Goal: Task Accomplishment & Management: Manage account settings

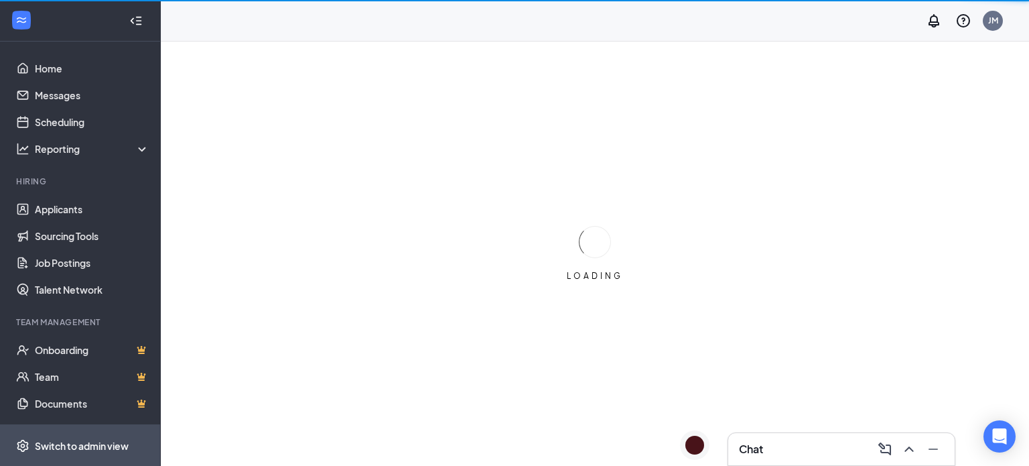
click at [78, 441] on div "Switch to admin view" at bounding box center [82, 445] width 94 height 13
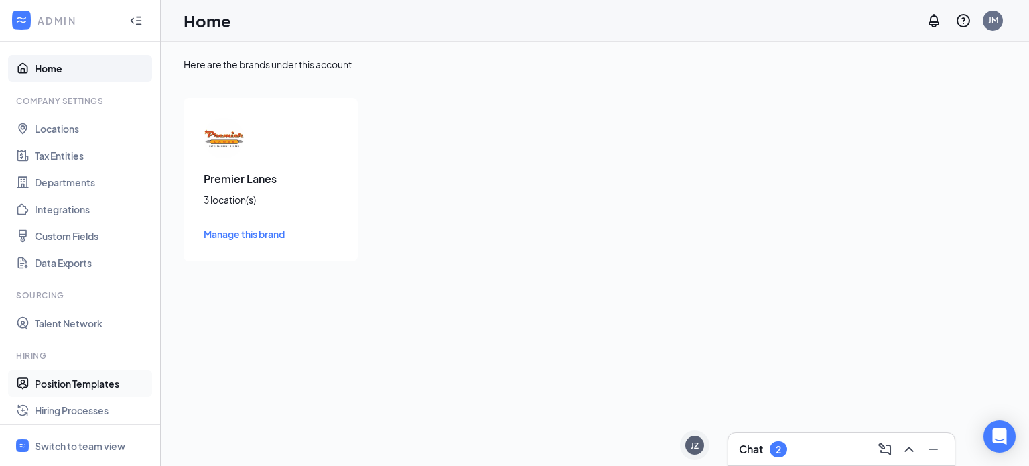
click at [81, 384] on link "Position Templates" at bounding box center [92, 383] width 115 height 27
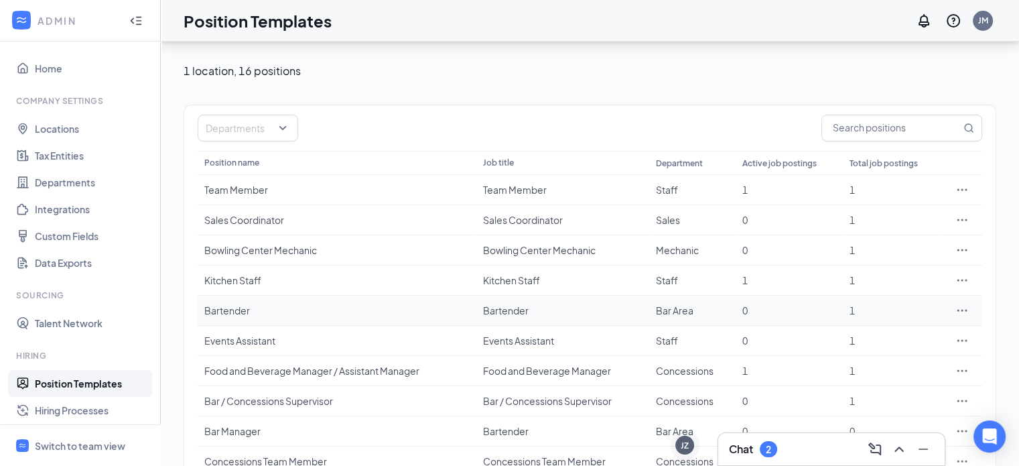
scroll to position [111, 0]
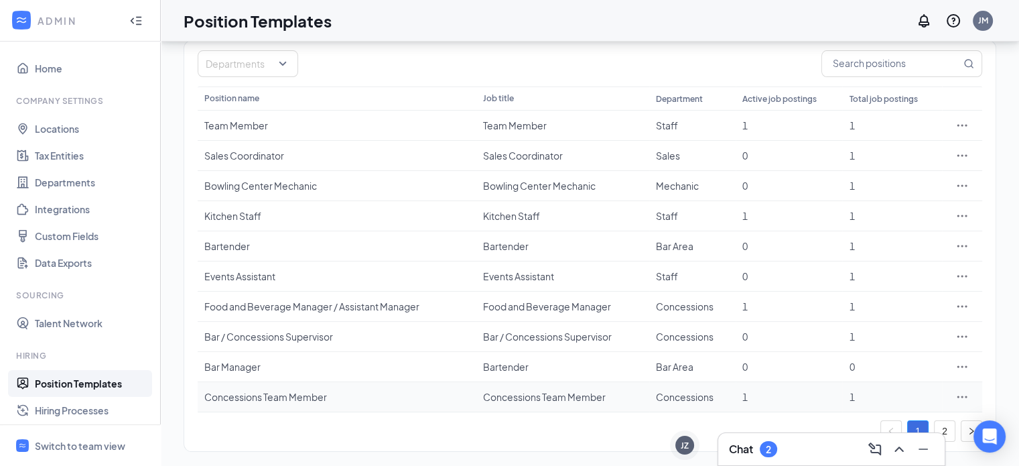
click at [535, 399] on div "Concessions Team Member" at bounding box center [561, 396] width 159 height 13
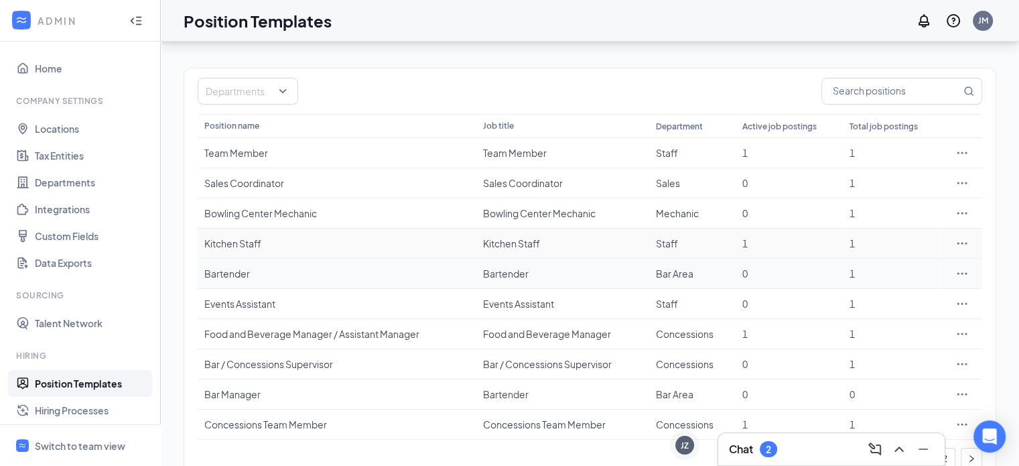
scroll to position [111, 0]
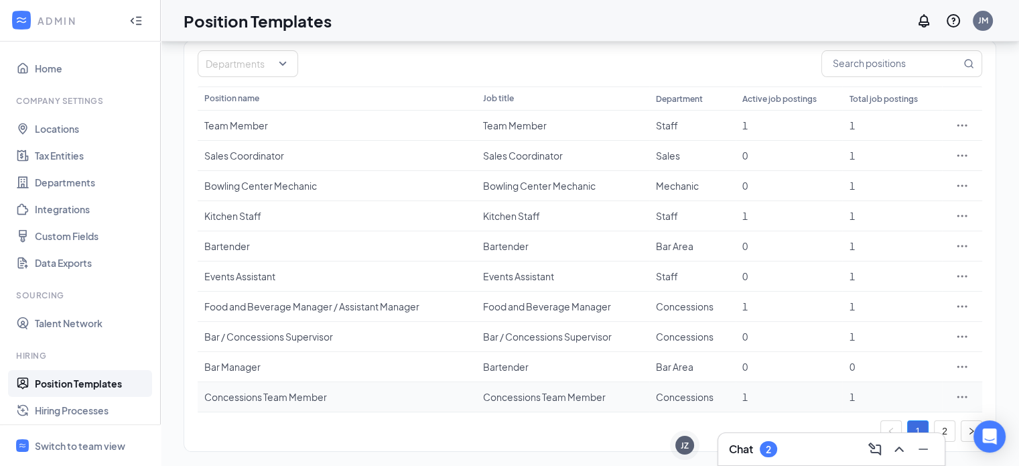
click at [542, 398] on div "Concessions Team Member" at bounding box center [561, 396] width 159 height 13
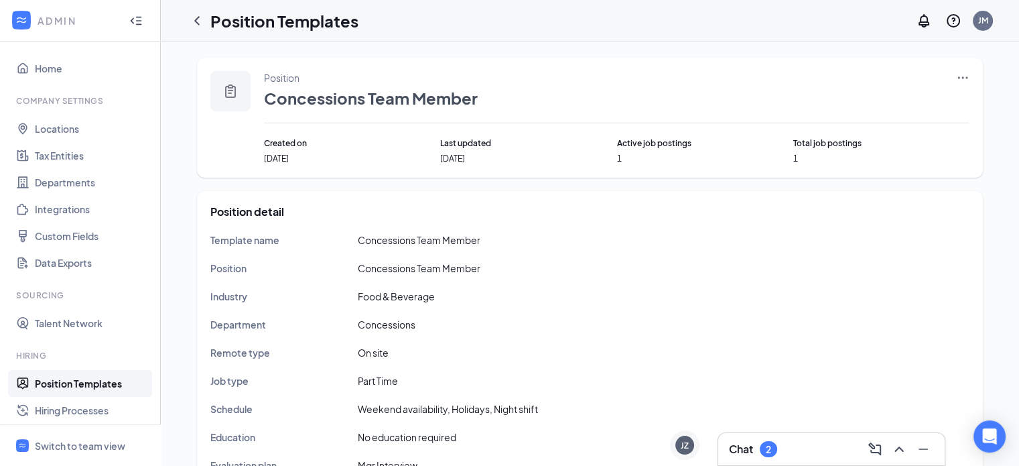
click at [965, 76] on icon "Ellipses" at bounding box center [962, 77] width 13 height 13
click at [883, 104] on span "Edit" at bounding box center [900, 105] width 115 height 15
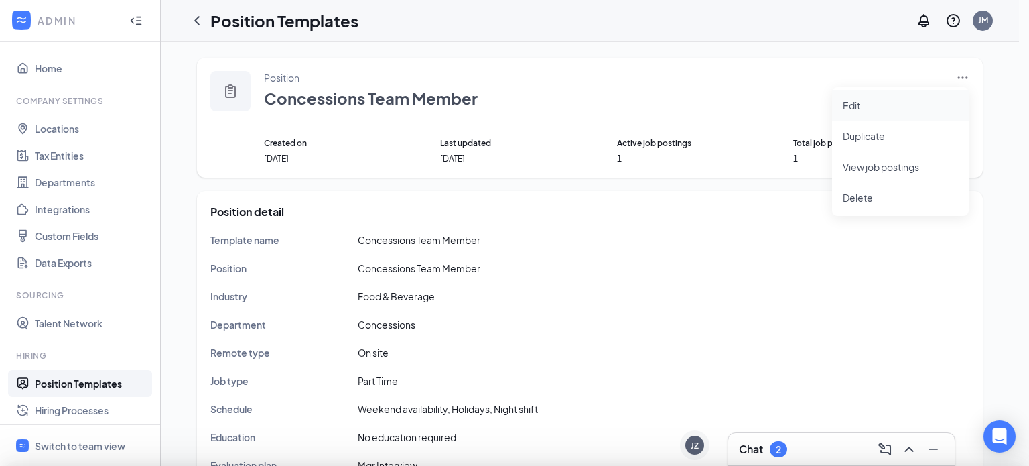
type input "Concessions Team Member"
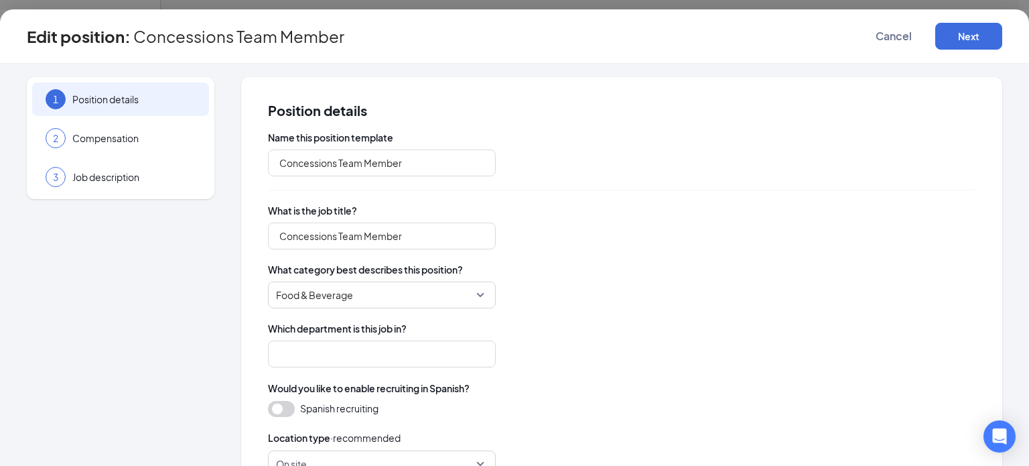
type input "Concessions"
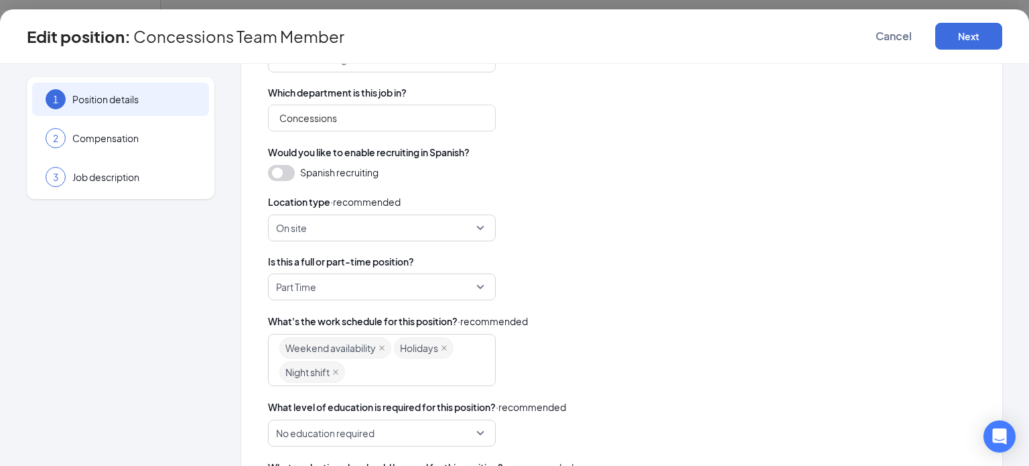
scroll to position [333, 0]
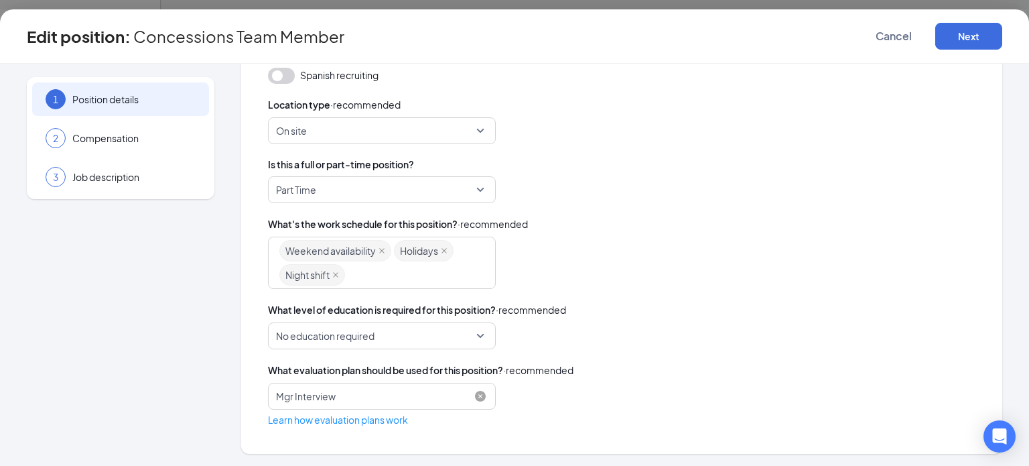
click at [371, 399] on span "Mgr Interview" at bounding box center [376, 395] width 200 height 25
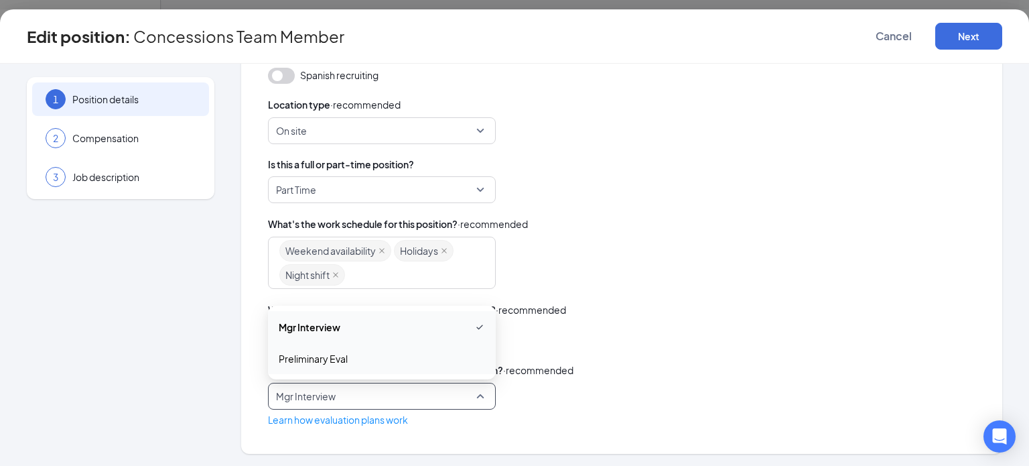
click at [343, 358] on span "Preliminary Eval" at bounding box center [313, 358] width 69 height 15
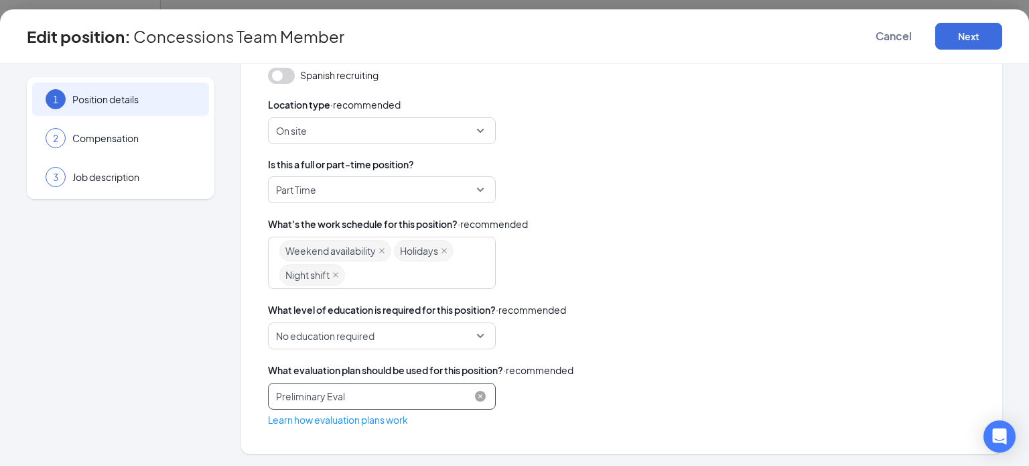
click at [352, 396] on span "Preliminary Eval" at bounding box center [376, 395] width 200 height 25
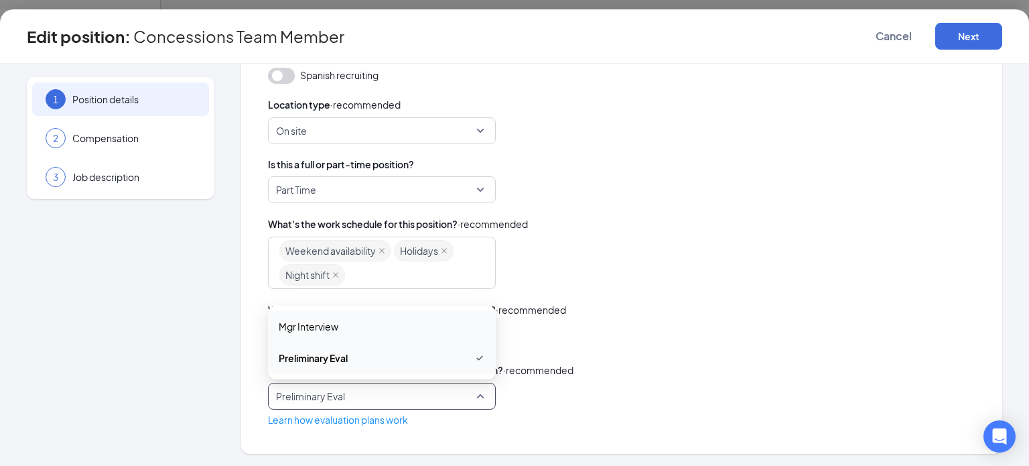
click at [345, 328] on span "Mgr Interview" at bounding box center [382, 326] width 206 height 15
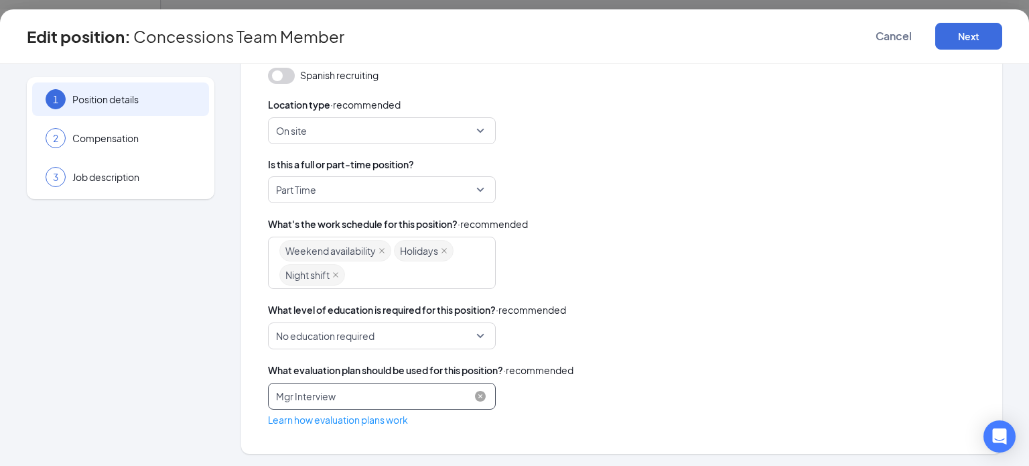
click at [346, 393] on span "Mgr Interview" at bounding box center [376, 395] width 200 height 25
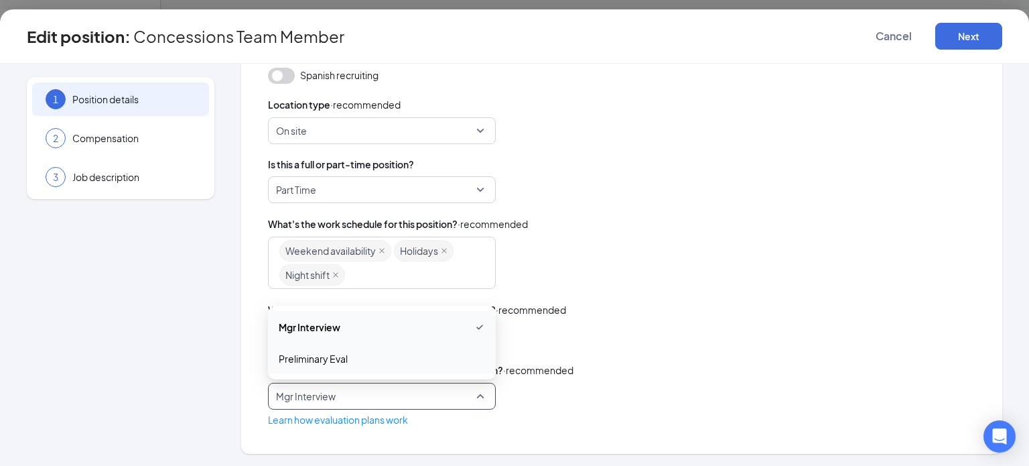
click at [345, 369] on div "Preliminary Eval" at bounding box center [382, 358] width 228 height 31
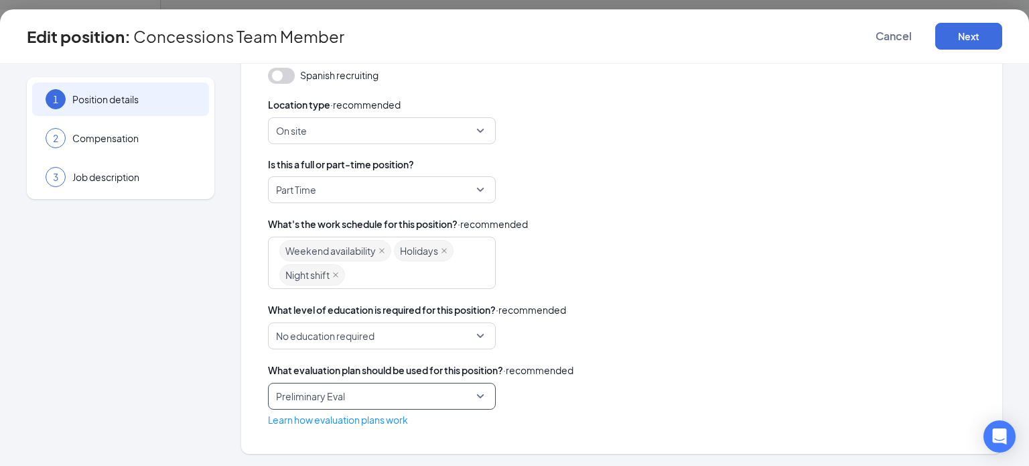
click at [697, 340] on div "No education required" at bounding box center [622, 335] width 708 height 27
click at [962, 41] on button "Next" at bounding box center [968, 36] width 67 height 27
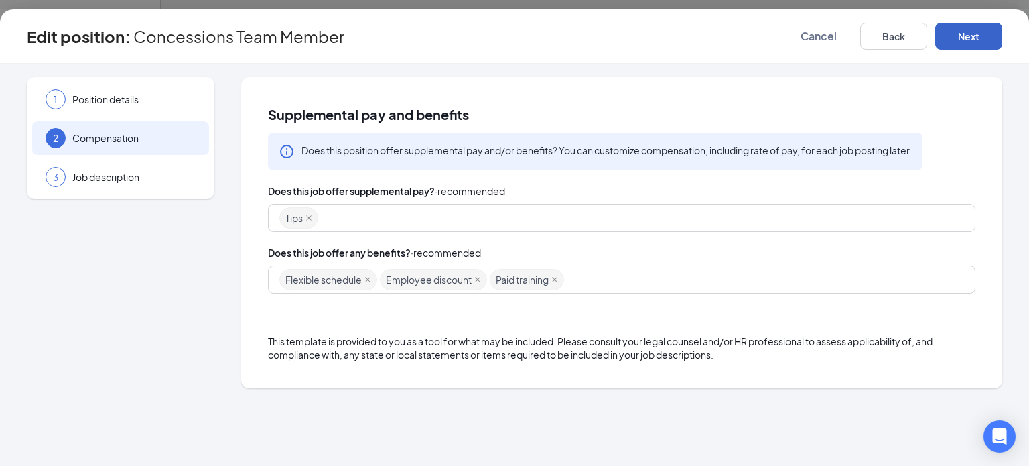
scroll to position [0, 0]
click at [962, 42] on button "Next" at bounding box center [968, 36] width 67 height 27
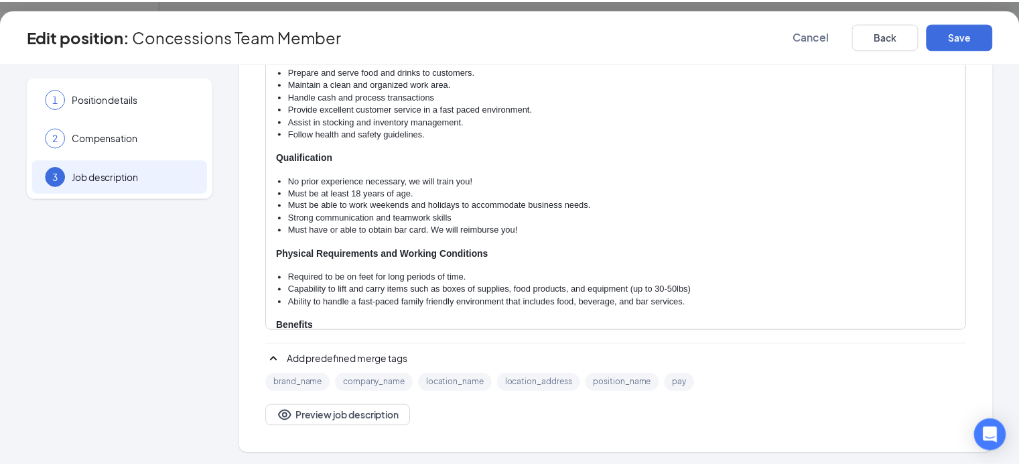
scroll to position [147, 0]
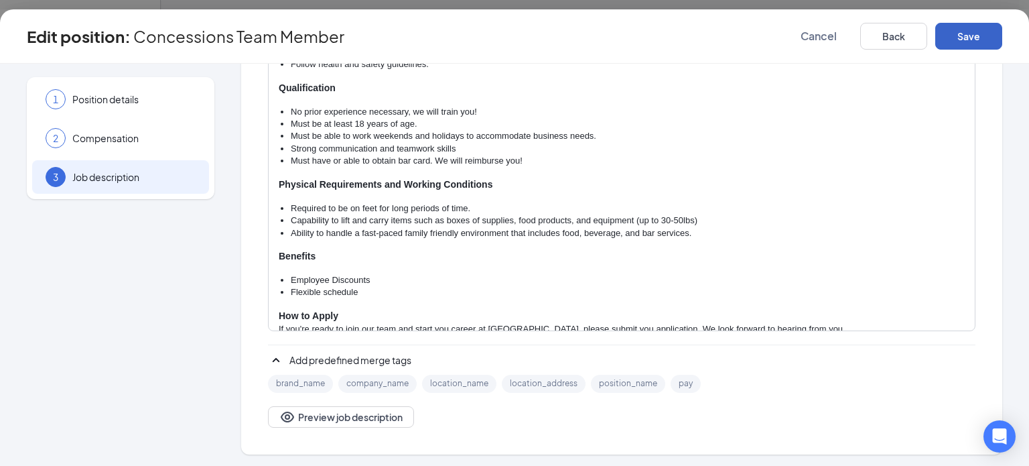
click at [954, 34] on button "Save" at bounding box center [968, 36] width 67 height 27
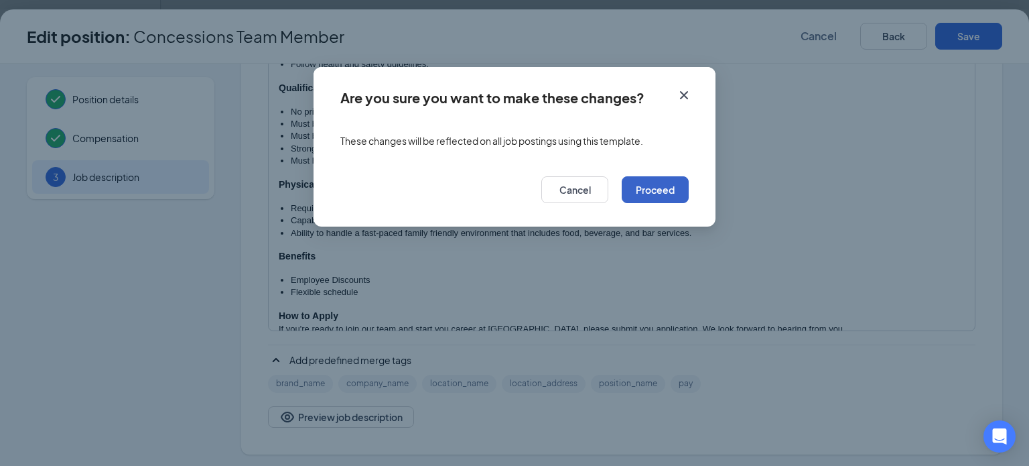
click at [630, 193] on button "Proceed" at bounding box center [655, 189] width 67 height 27
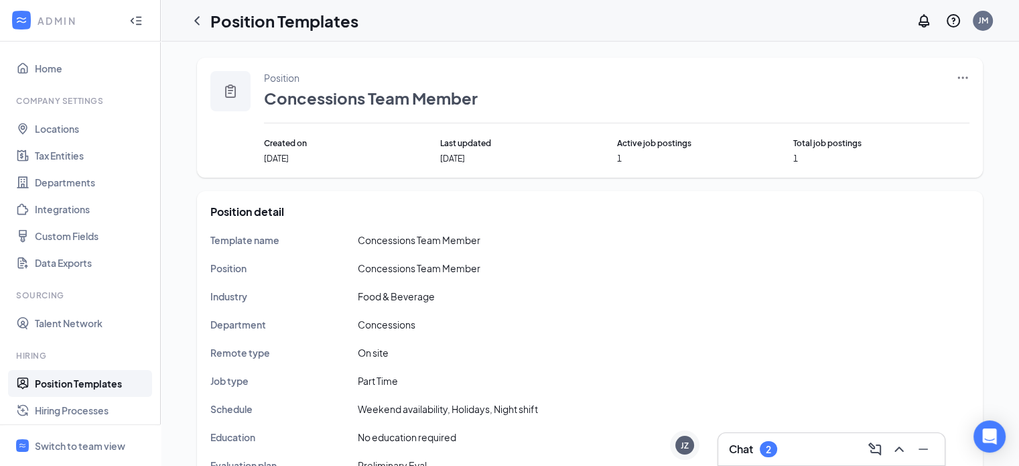
click at [958, 80] on icon "Ellipses" at bounding box center [962, 77] width 13 height 13
click at [863, 165] on span "View job postings" at bounding box center [881, 167] width 76 height 12
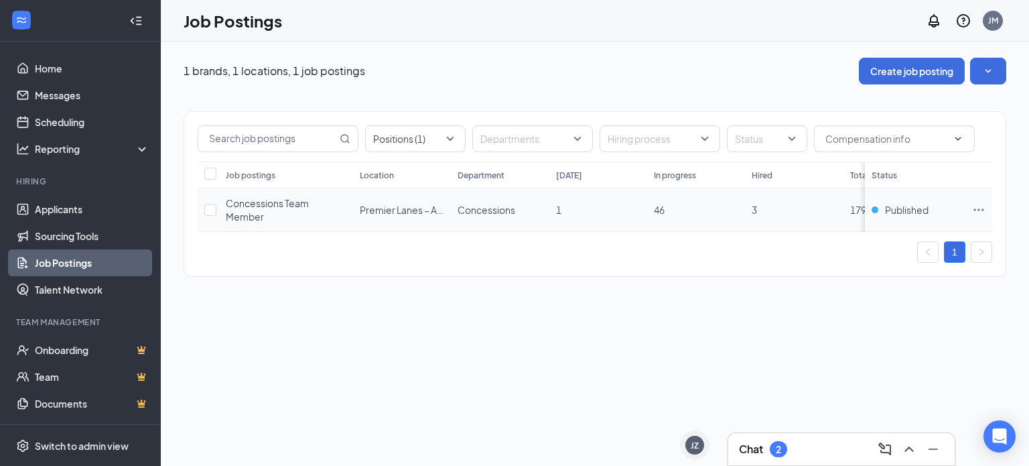
click at [298, 222] on div "Concessions Team Member" at bounding box center [286, 209] width 121 height 27
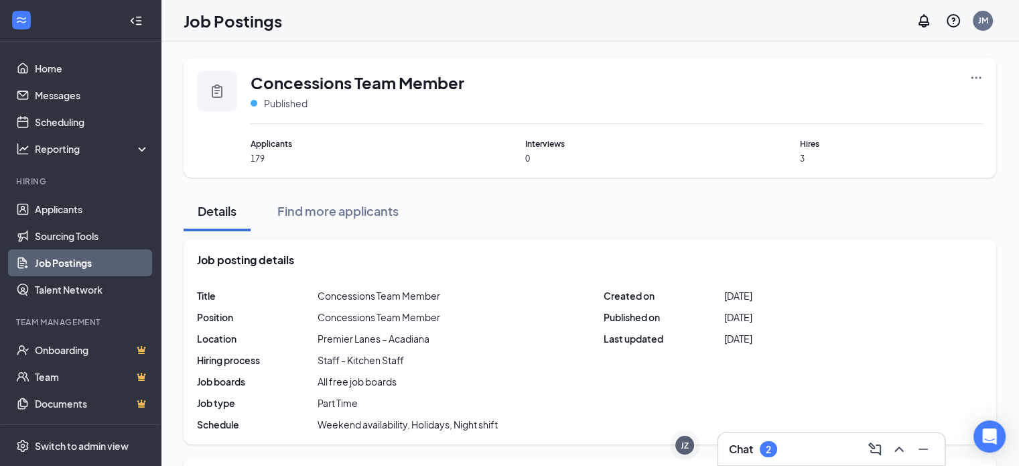
click at [974, 80] on icon "Ellipses" at bounding box center [976, 77] width 13 height 13
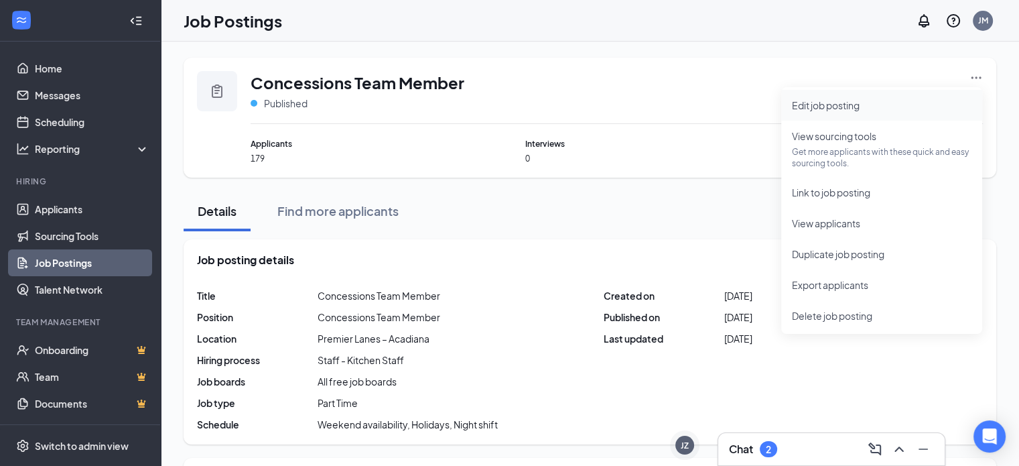
click at [826, 111] on span "Edit job posting" at bounding box center [826, 105] width 68 height 12
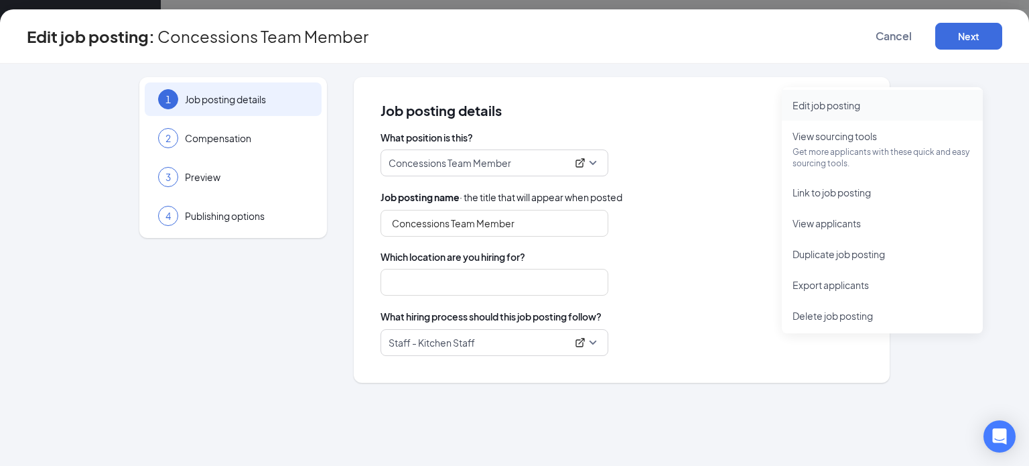
type input "Premier Lanes – Acadiana"
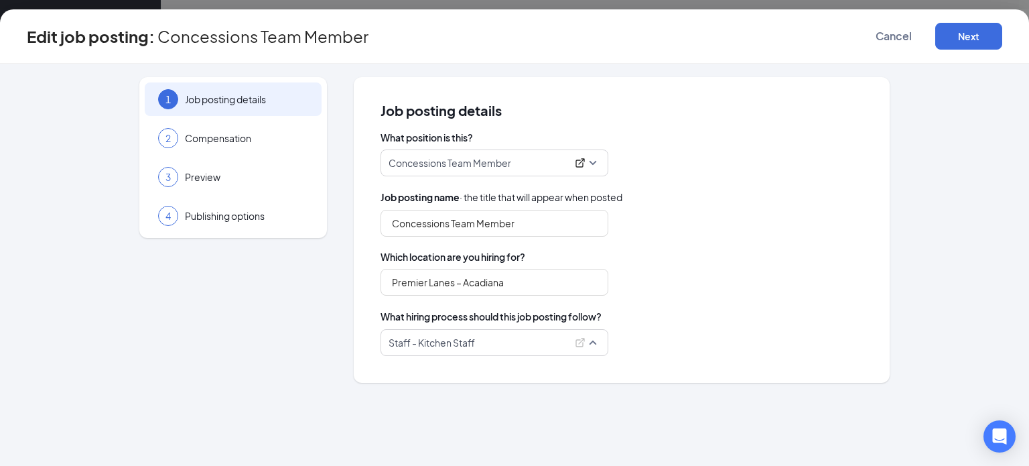
click at [590, 344] on span "Staff - Kitchen Staff" at bounding box center [495, 342] width 212 height 25
click at [693, 269] on div "Premier Lanes – Acadiana" at bounding box center [622, 282] width 482 height 27
click at [893, 40] on span "Cancel" at bounding box center [894, 35] width 36 height 13
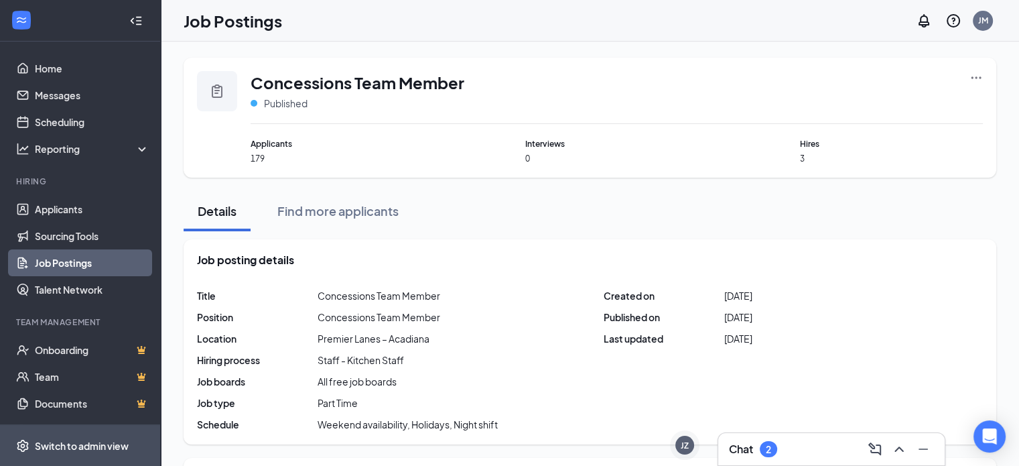
click at [51, 440] on div "Switch to admin view" at bounding box center [82, 445] width 94 height 13
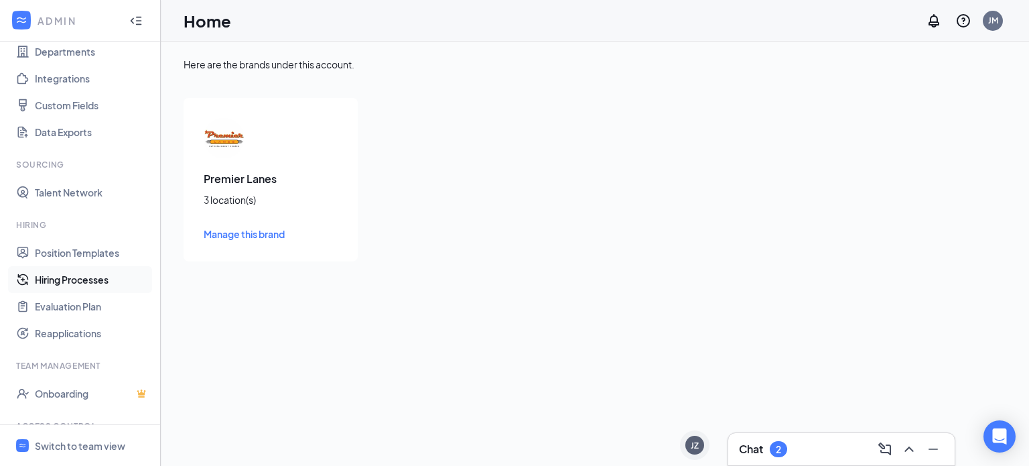
scroll to position [134, 0]
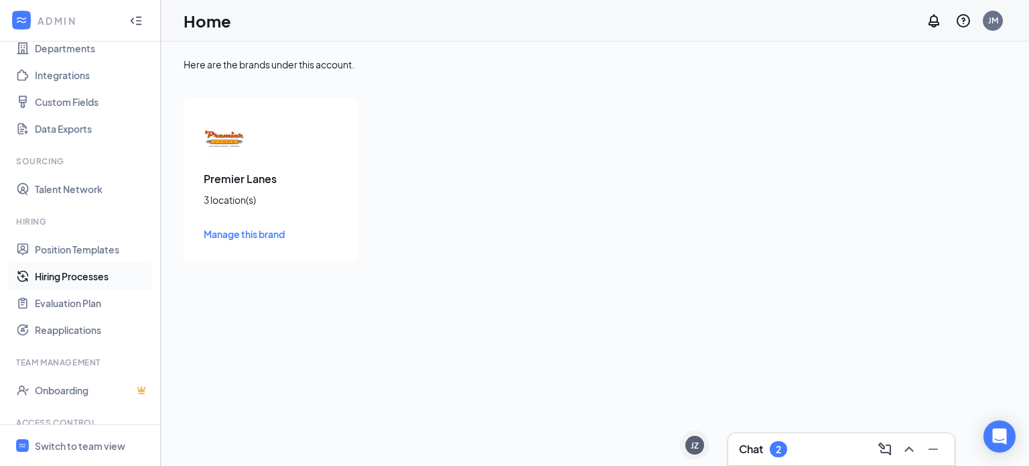
click at [70, 278] on link "Hiring Processes" at bounding box center [92, 276] width 115 height 27
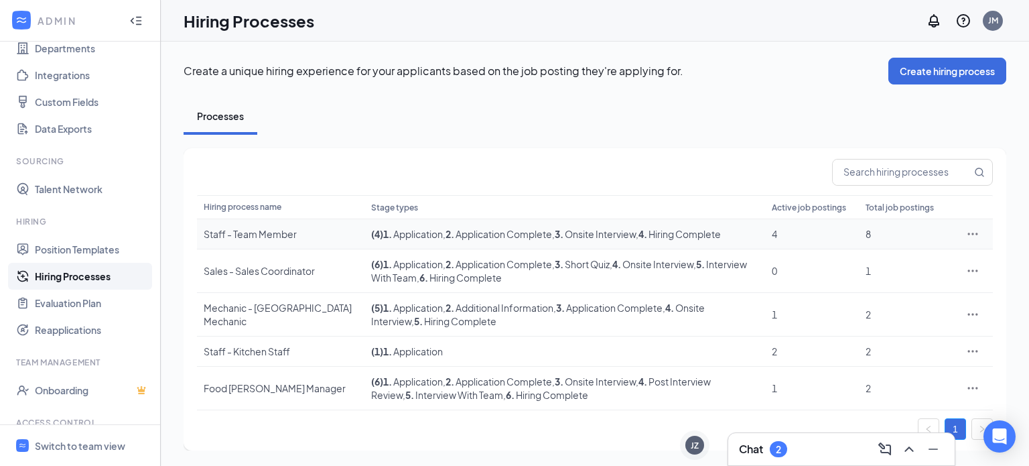
click at [971, 238] on icon "Ellipses" at bounding box center [972, 233] width 13 height 13
click at [391, 349] on span "1 . Application" at bounding box center [413, 351] width 60 height 12
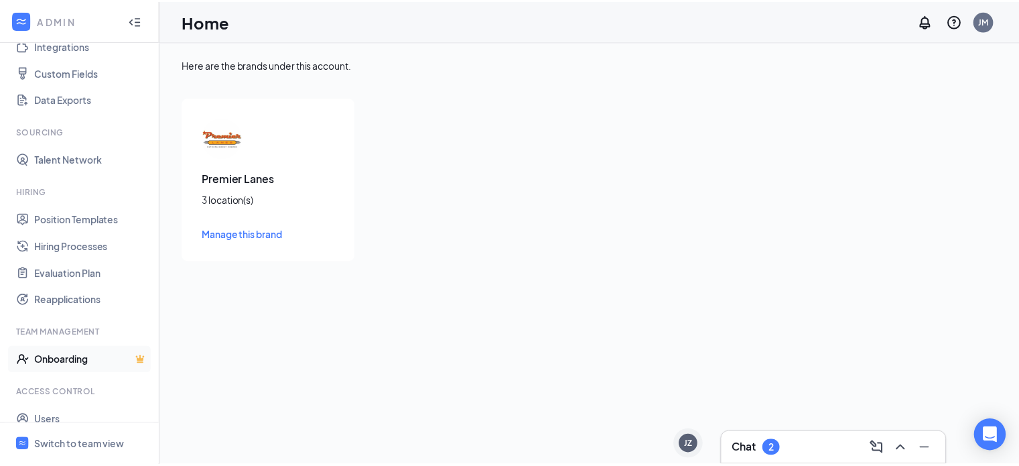
scroll to position [206, 0]
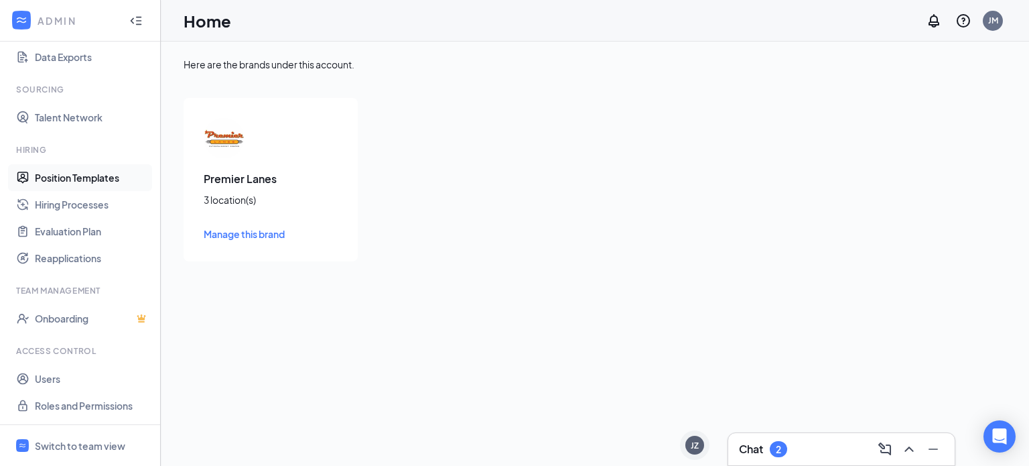
click at [80, 183] on link "Position Templates" at bounding box center [92, 177] width 115 height 27
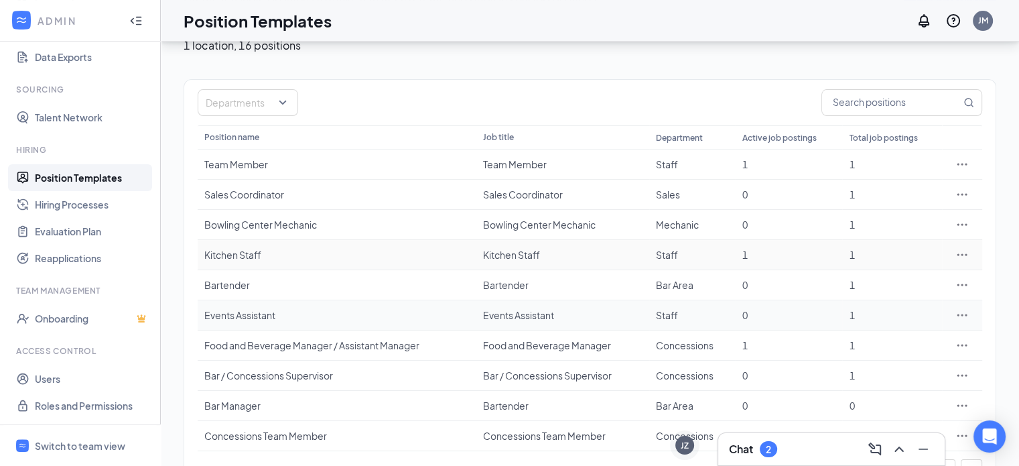
scroll to position [111, 0]
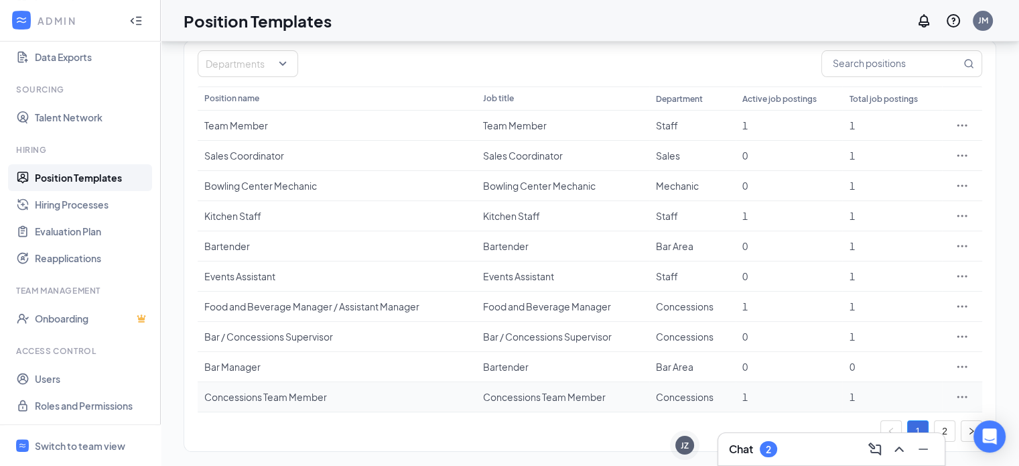
click at [495, 396] on div "Concessions Team Member" at bounding box center [561, 396] width 159 height 13
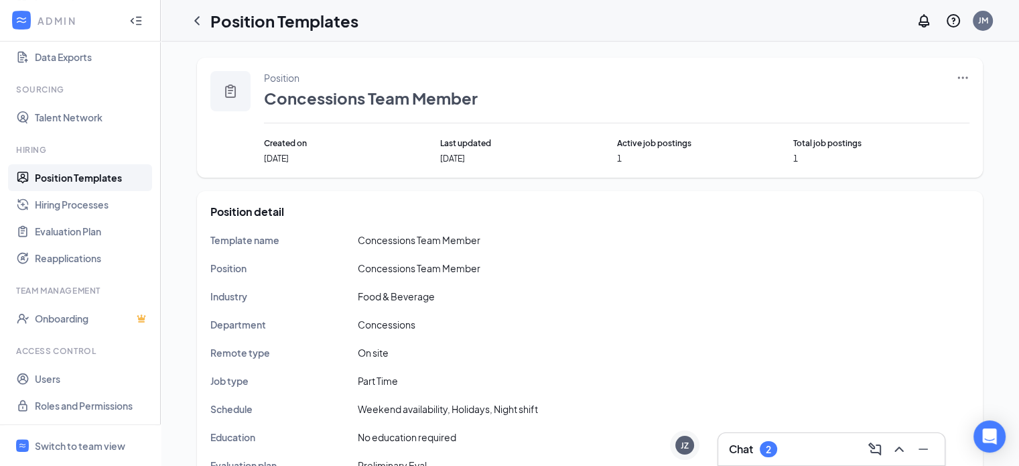
click at [956, 75] on div "Position Concessions Team Member" at bounding box center [617, 97] width 706 height 52
click at [960, 76] on icon "Ellipses" at bounding box center [962, 77] width 13 height 13
click at [864, 166] on span "View job postings" at bounding box center [881, 167] width 76 height 12
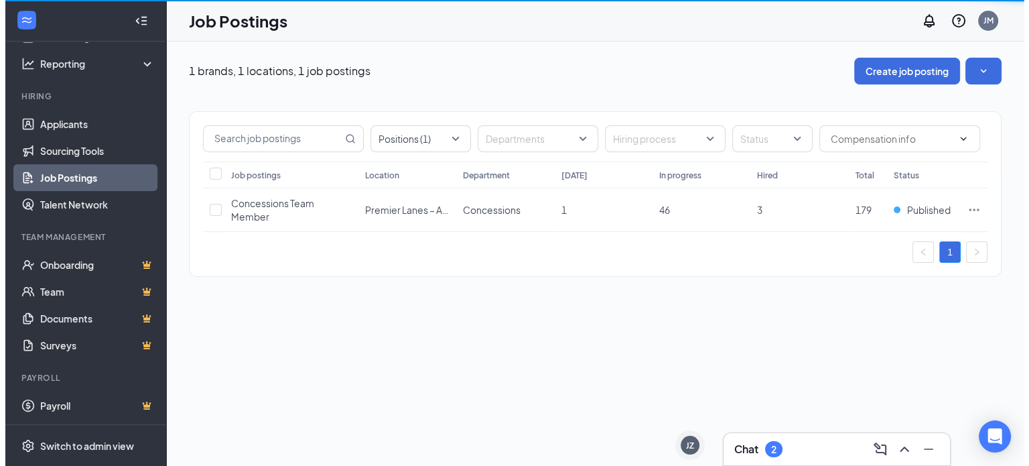
scroll to position [85, 0]
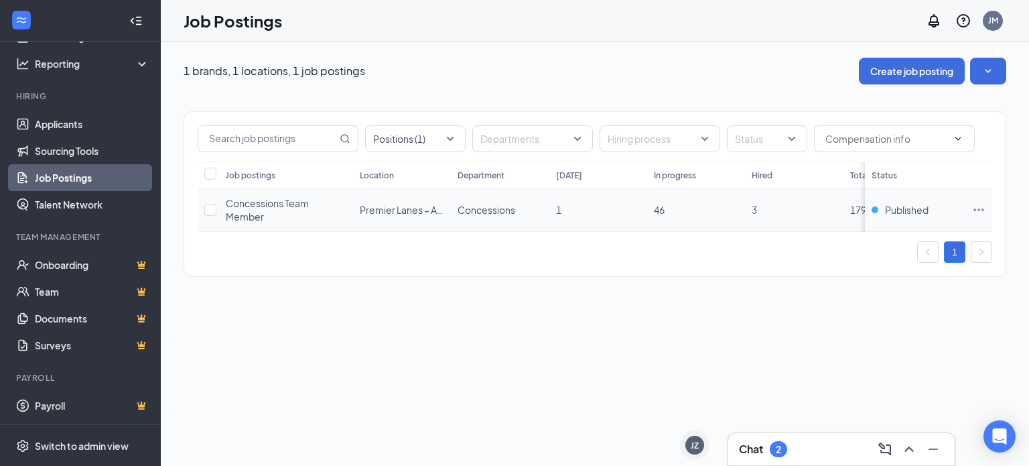
click at [977, 213] on icon "Ellipses" at bounding box center [978, 209] width 13 height 13
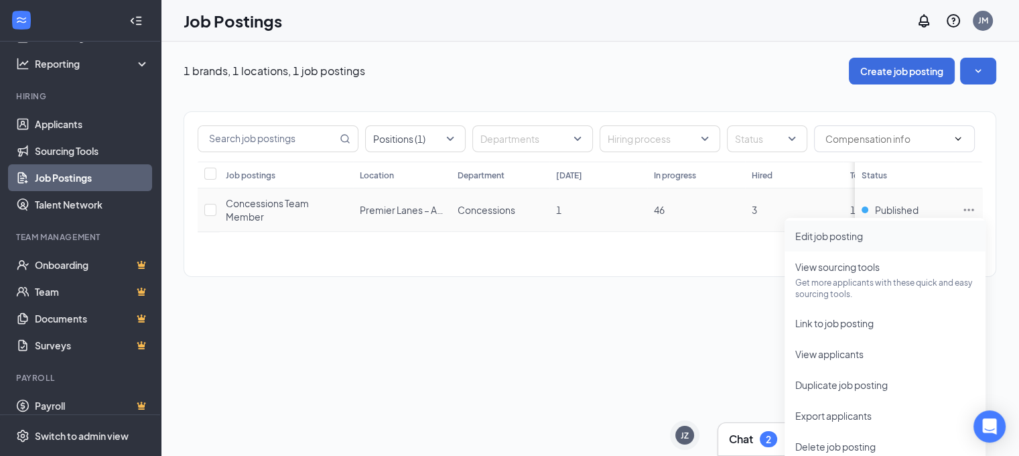
click at [828, 238] on span "Edit job posting" at bounding box center [829, 236] width 68 height 12
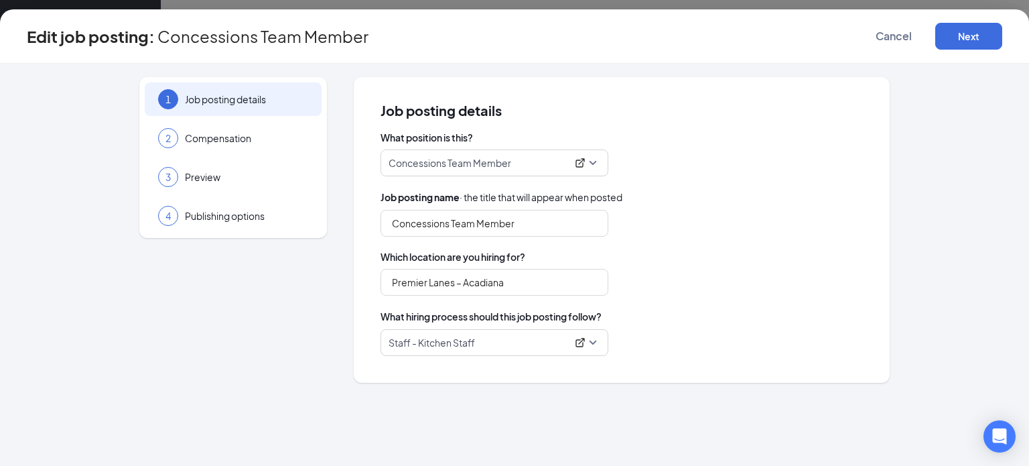
click at [469, 344] on p "Staff - Kitchen Staff" at bounding box center [478, 342] width 178 height 13
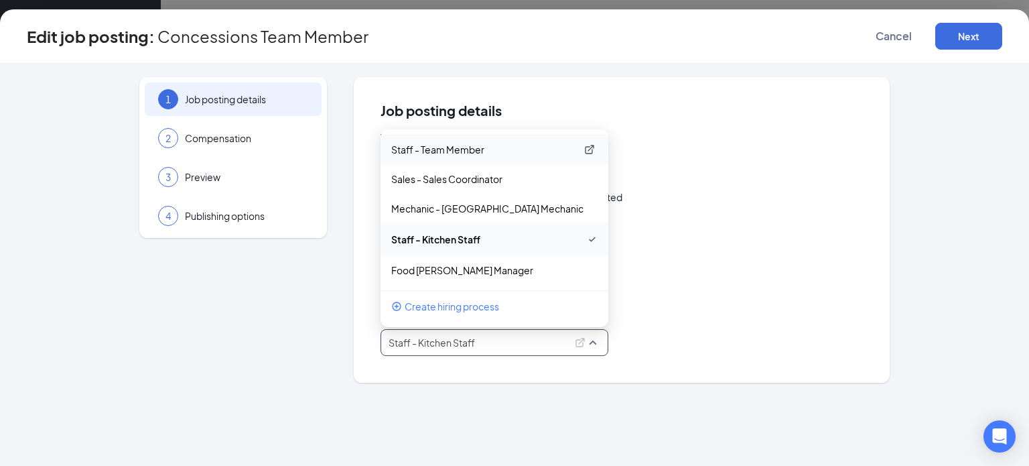
click at [462, 148] on p "Staff - Team Member" at bounding box center [483, 149] width 185 height 13
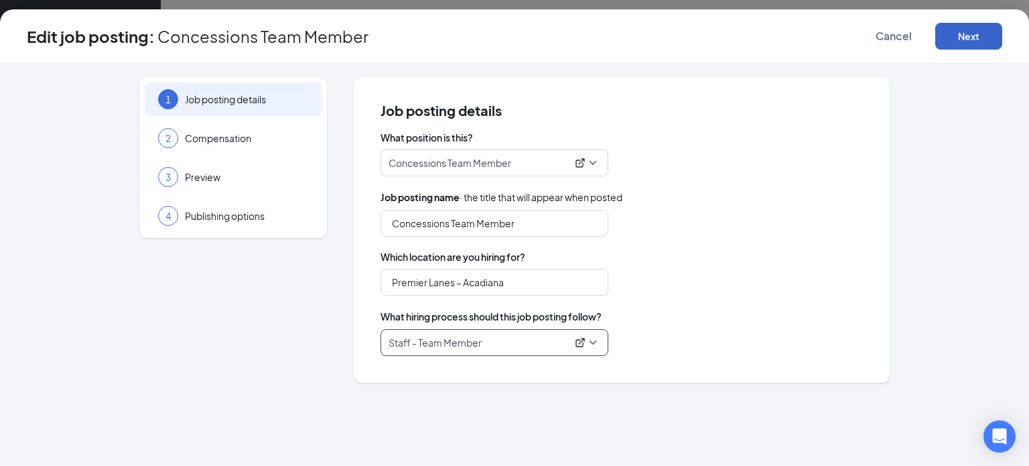
click at [956, 40] on button "Next" at bounding box center [968, 36] width 67 height 27
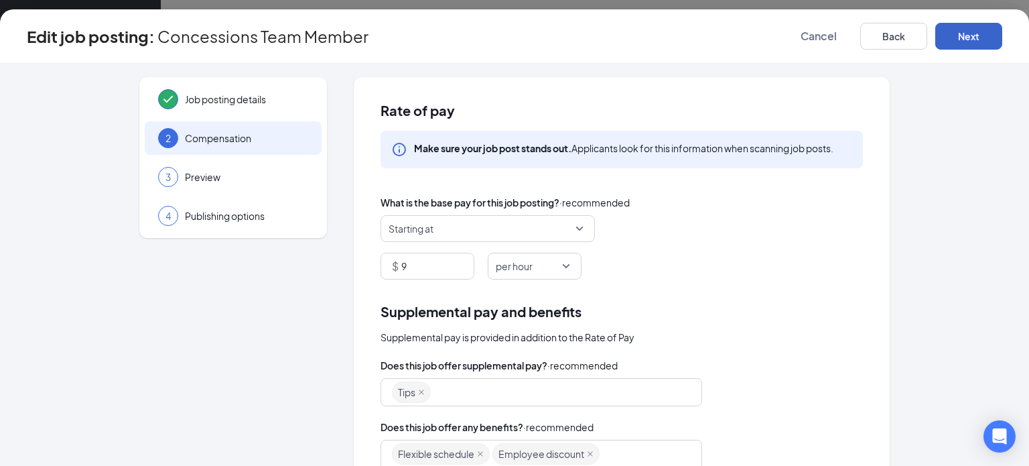
click at [954, 42] on button "Next" at bounding box center [968, 36] width 67 height 27
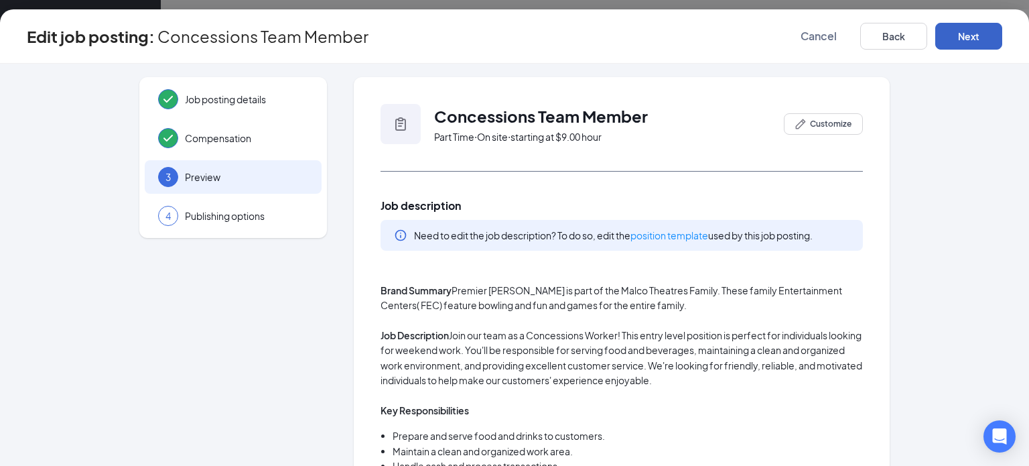
click at [954, 42] on button "Next" at bounding box center [968, 36] width 67 height 27
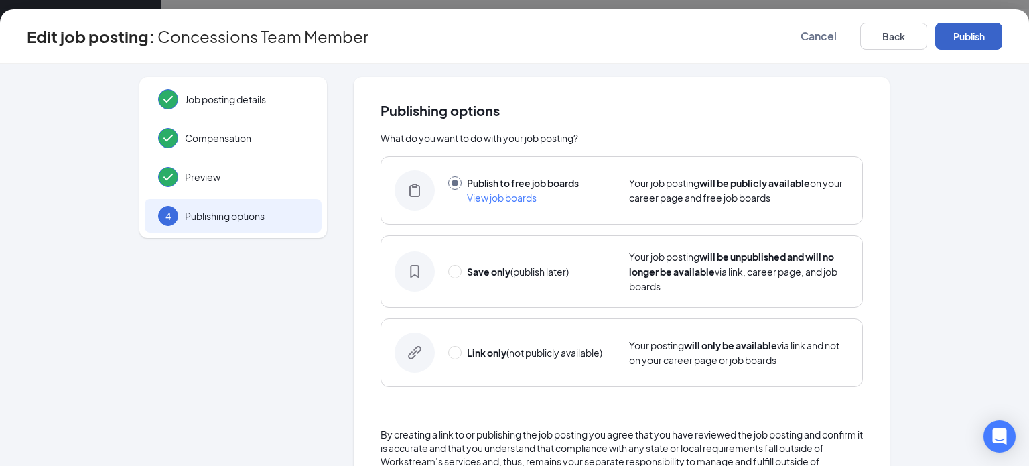
click at [954, 42] on button "Publish" at bounding box center [968, 36] width 67 height 27
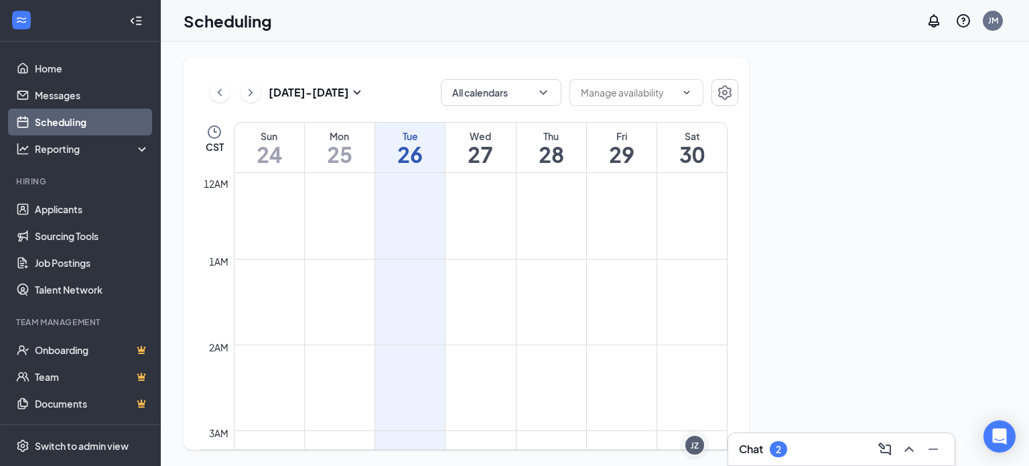
scroll to position [659, 0]
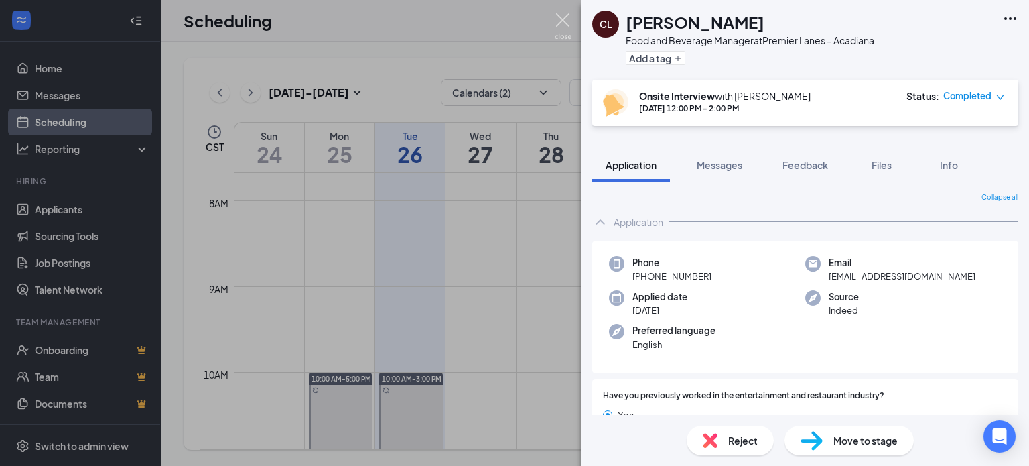
click at [564, 26] on img at bounding box center [563, 26] width 17 height 26
